Goal: Transaction & Acquisition: Purchase product/service

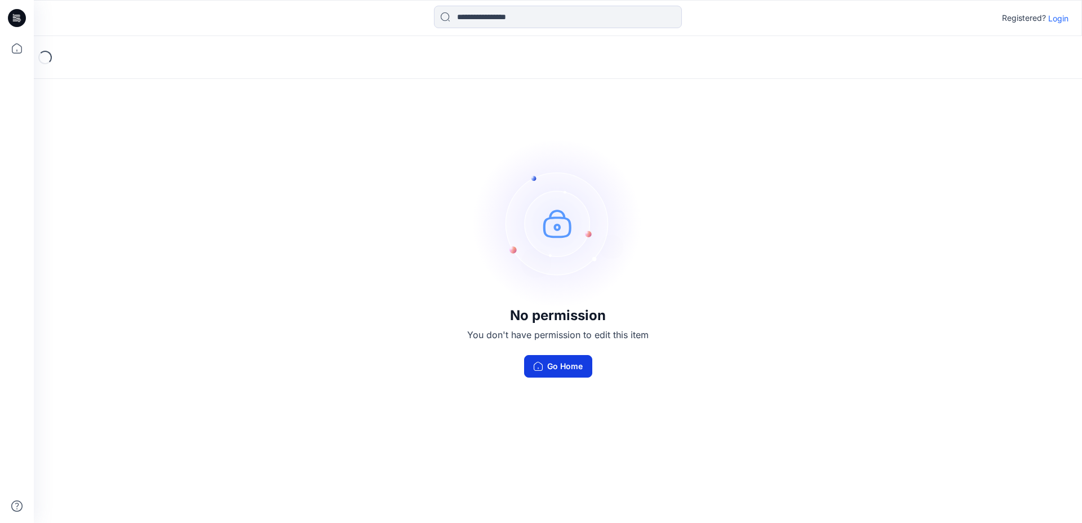
click at [575, 369] on button "Go Home" at bounding box center [558, 366] width 68 height 23
click at [1058, 21] on p "Login" at bounding box center [1058, 18] width 20 height 12
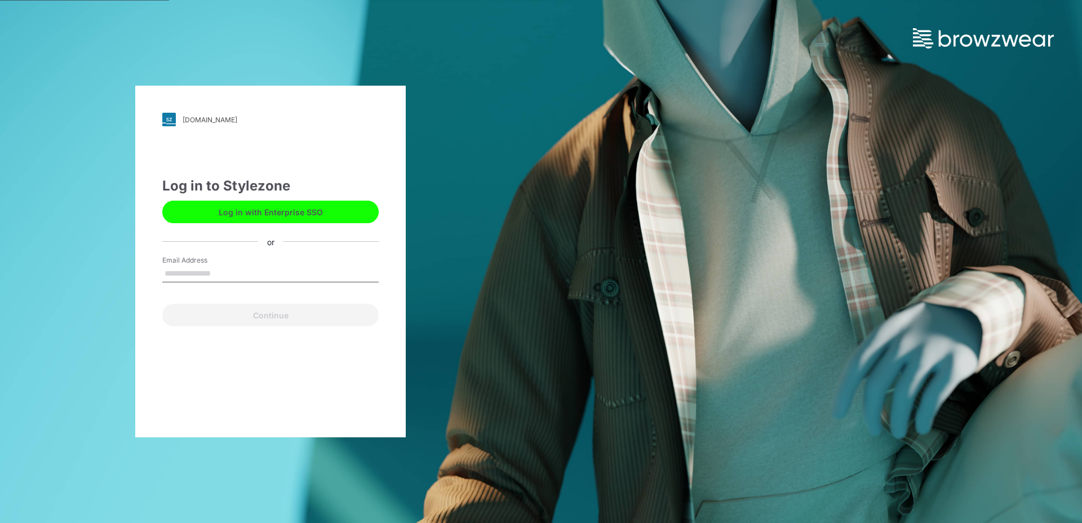
click at [198, 274] on input "Email Address" at bounding box center [270, 273] width 216 height 17
type input "**********"
click at [162, 304] on button "Continue" at bounding box center [270, 315] width 216 height 23
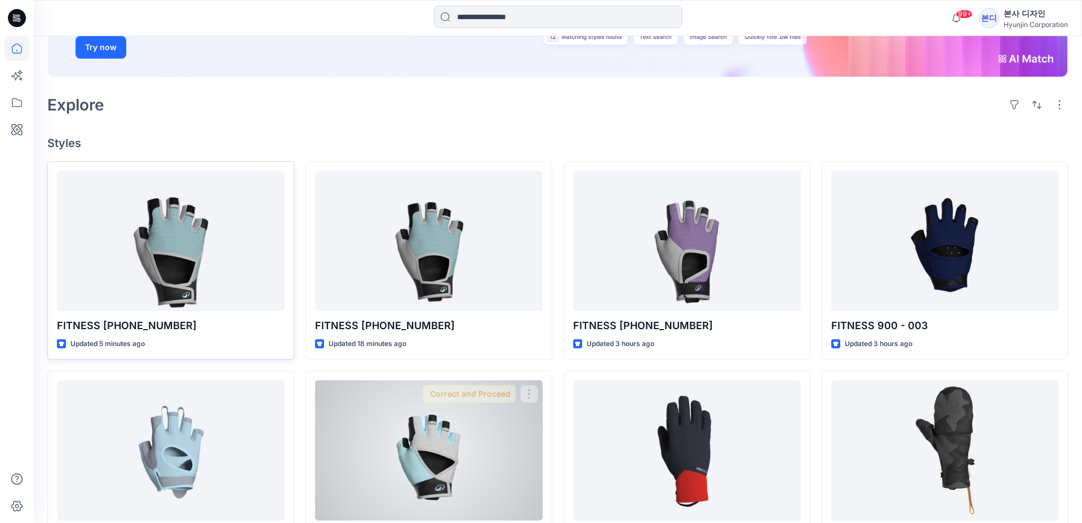
scroll to position [205, 0]
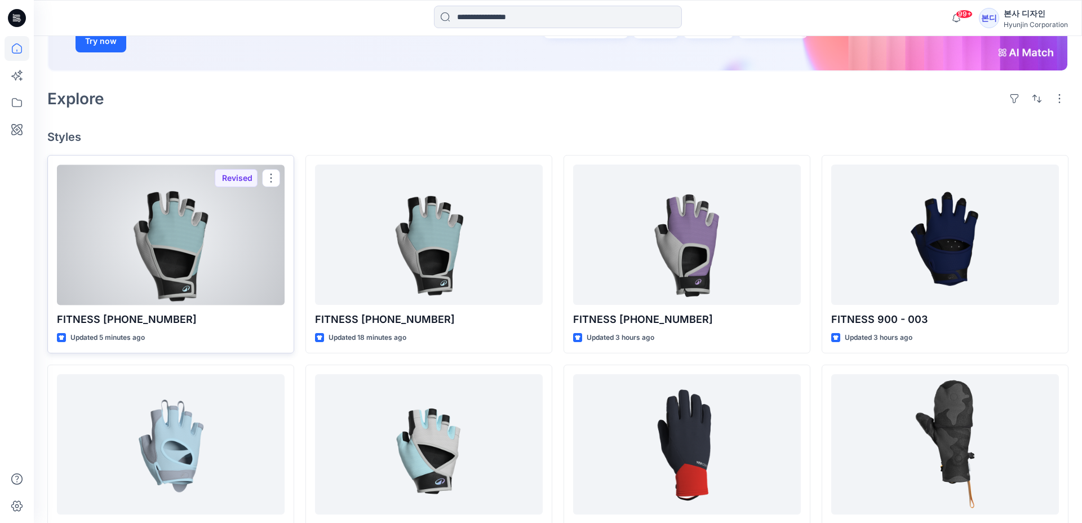
click at [202, 238] on div at bounding box center [171, 235] width 228 height 140
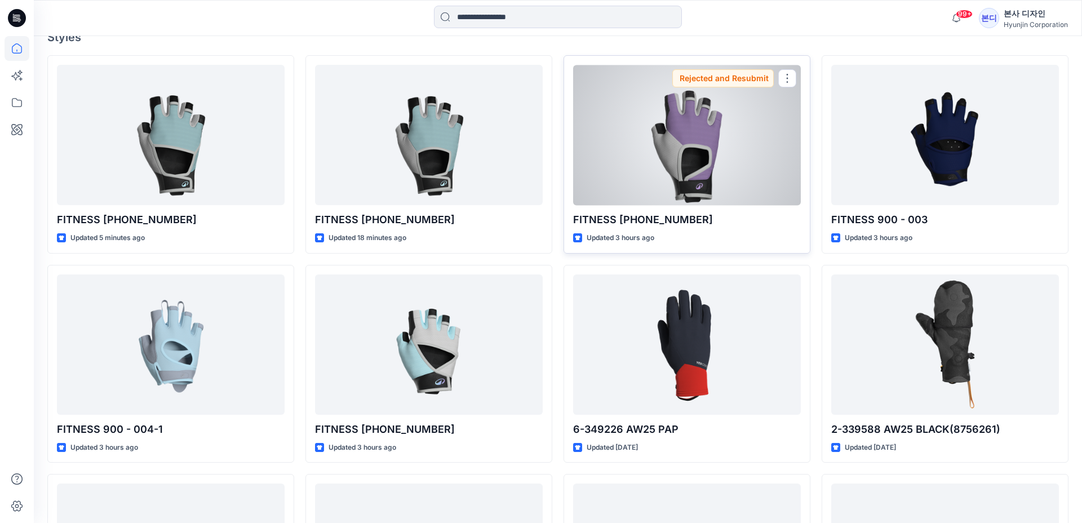
scroll to position [307, 0]
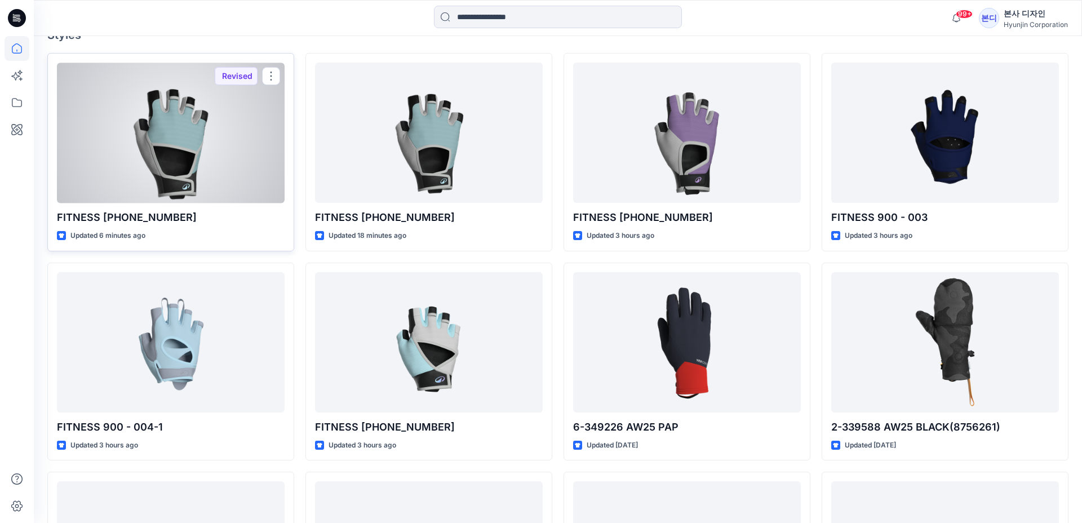
click at [166, 147] on div at bounding box center [171, 133] width 228 height 140
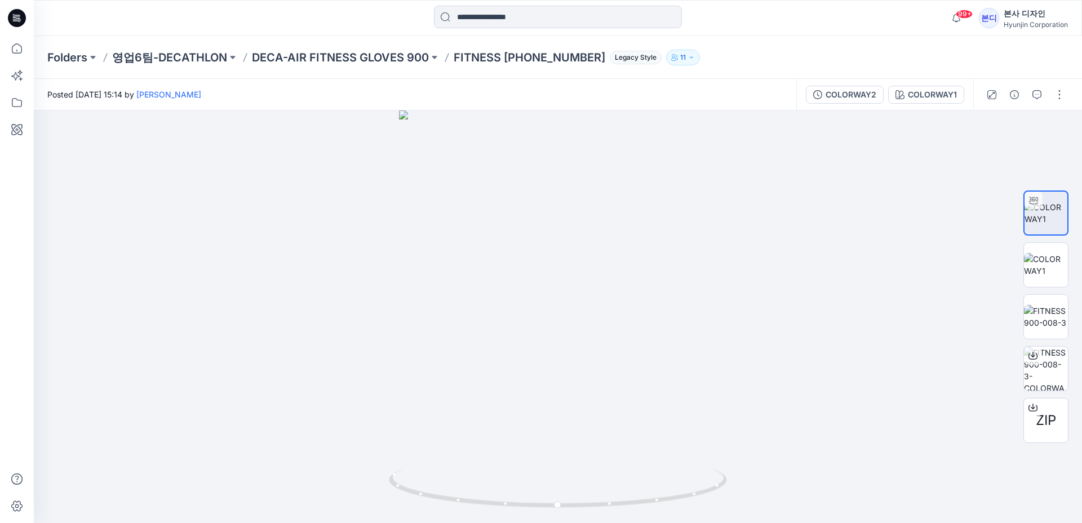
scroll to position [307, 0]
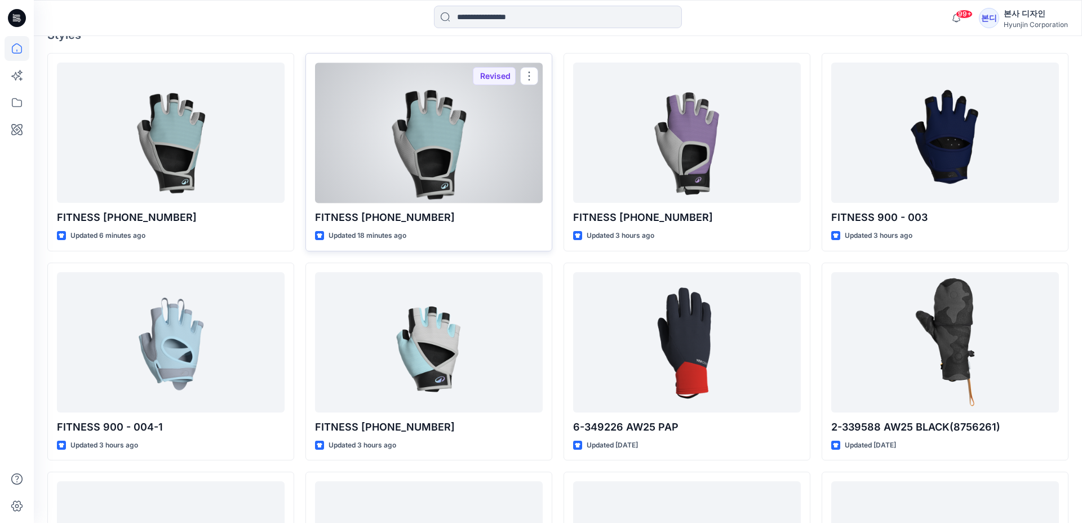
click at [451, 162] on div at bounding box center [429, 133] width 228 height 140
